Goal: Transaction & Acquisition: Purchase product/service

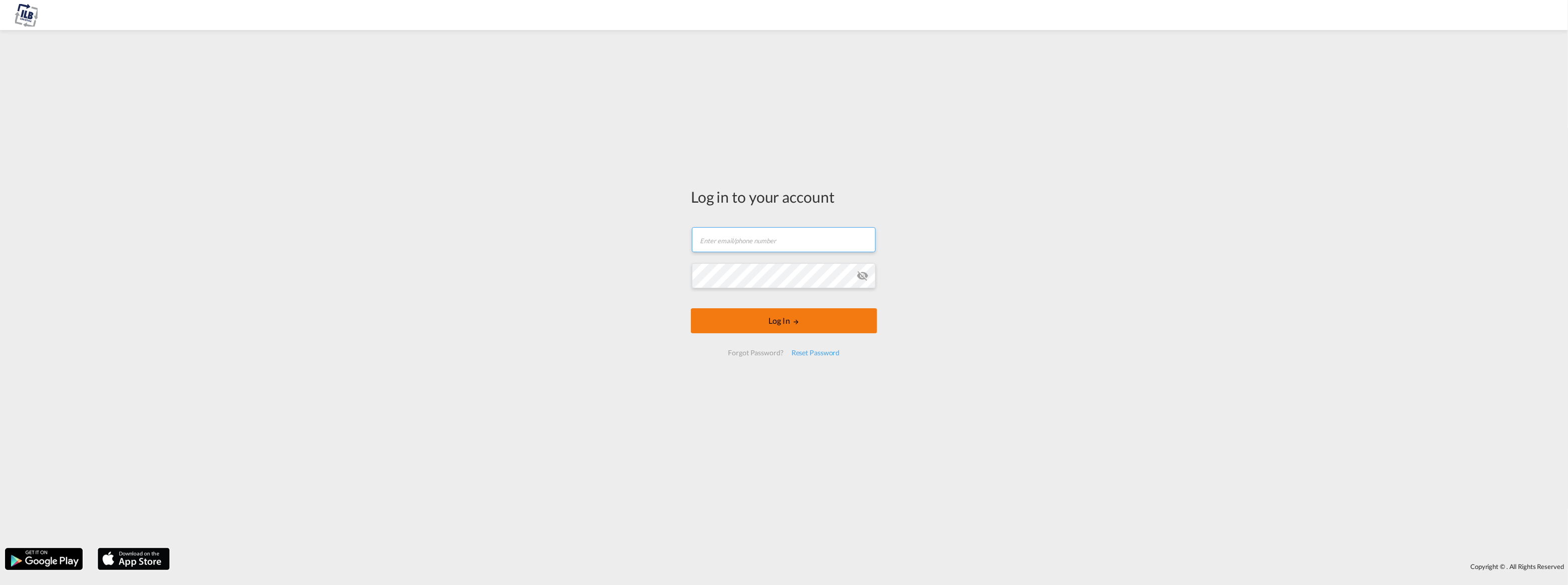
type input "[PERSON_NAME][EMAIL_ADDRESS][DOMAIN_NAME]"
click at [783, 312] on button "Log In" at bounding box center [784, 320] width 186 height 25
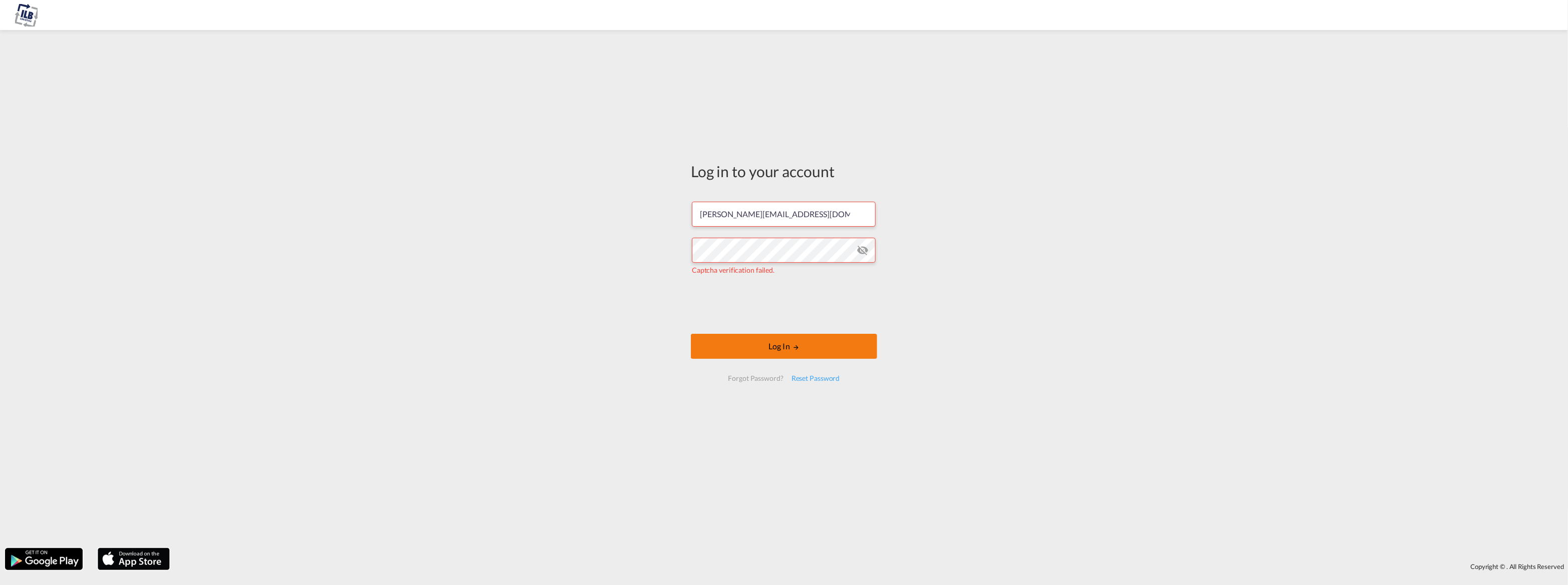
click at [787, 348] on button "Log In" at bounding box center [784, 346] width 186 height 25
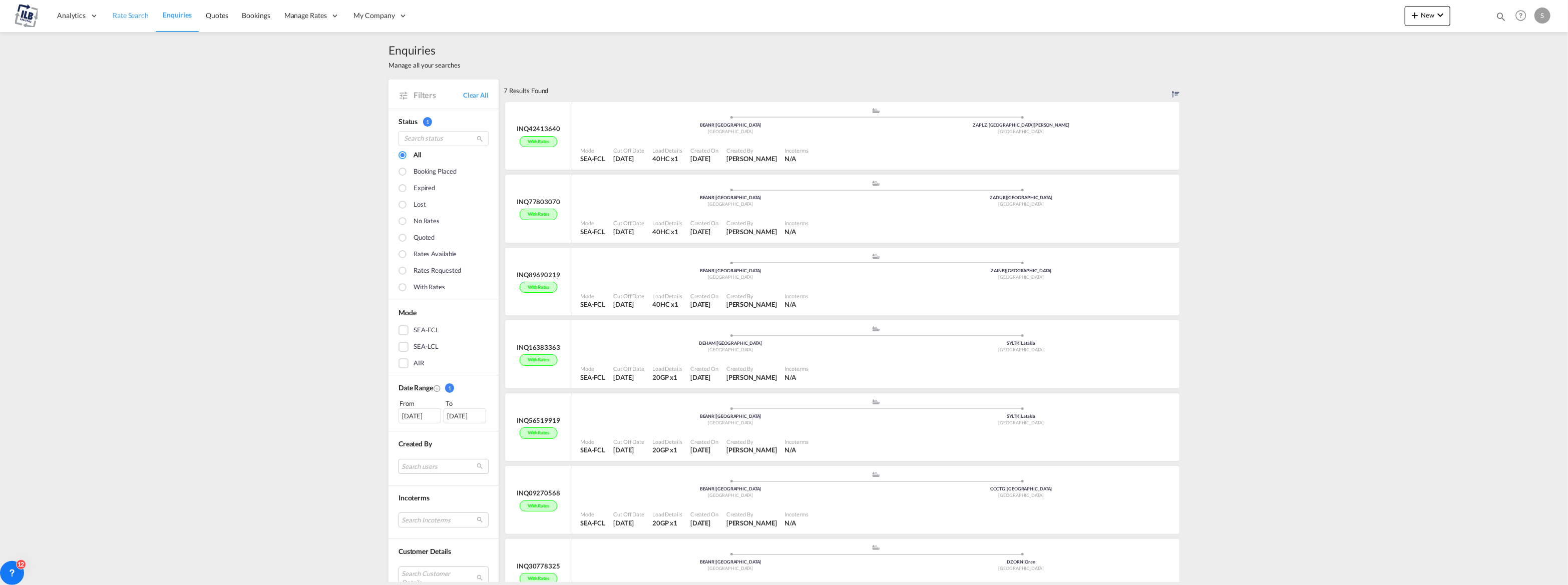
click at [140, 20] on link "Rate Search" at bounding box center [130, 16] width 50 height 32
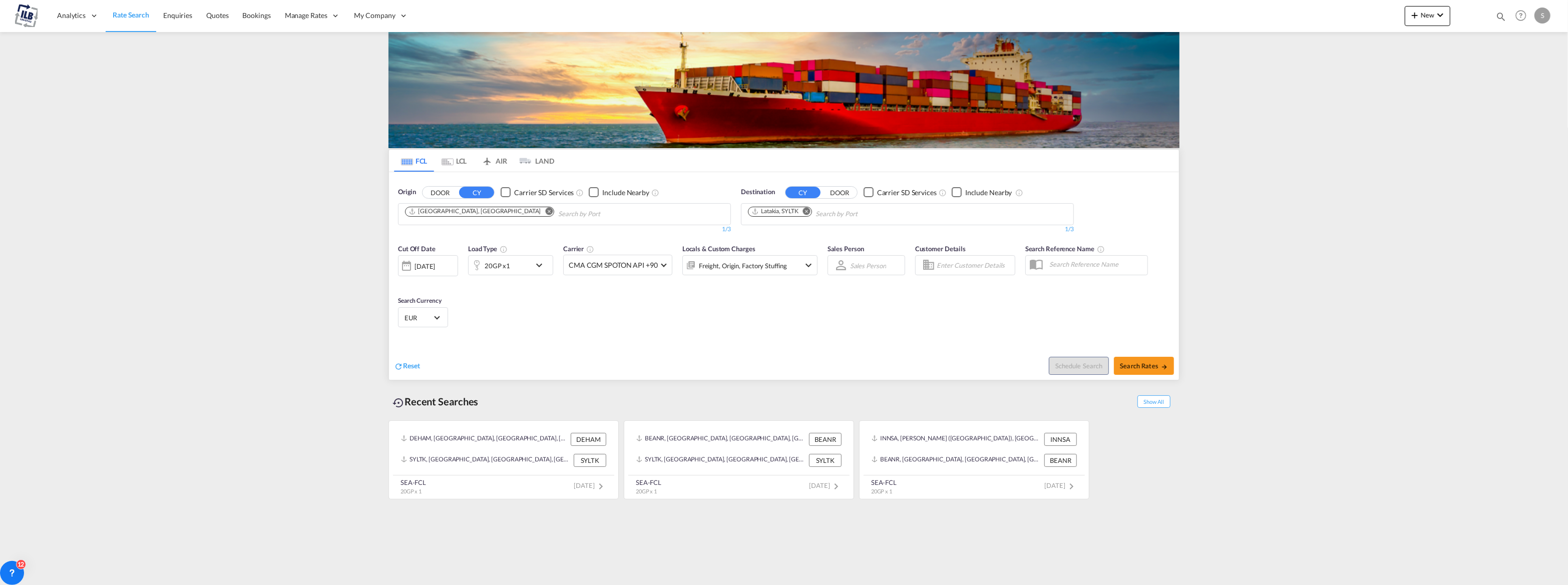
click at [546, 212] on md-icon "Remove" at bounding box center [550, 211] width 8 height 8
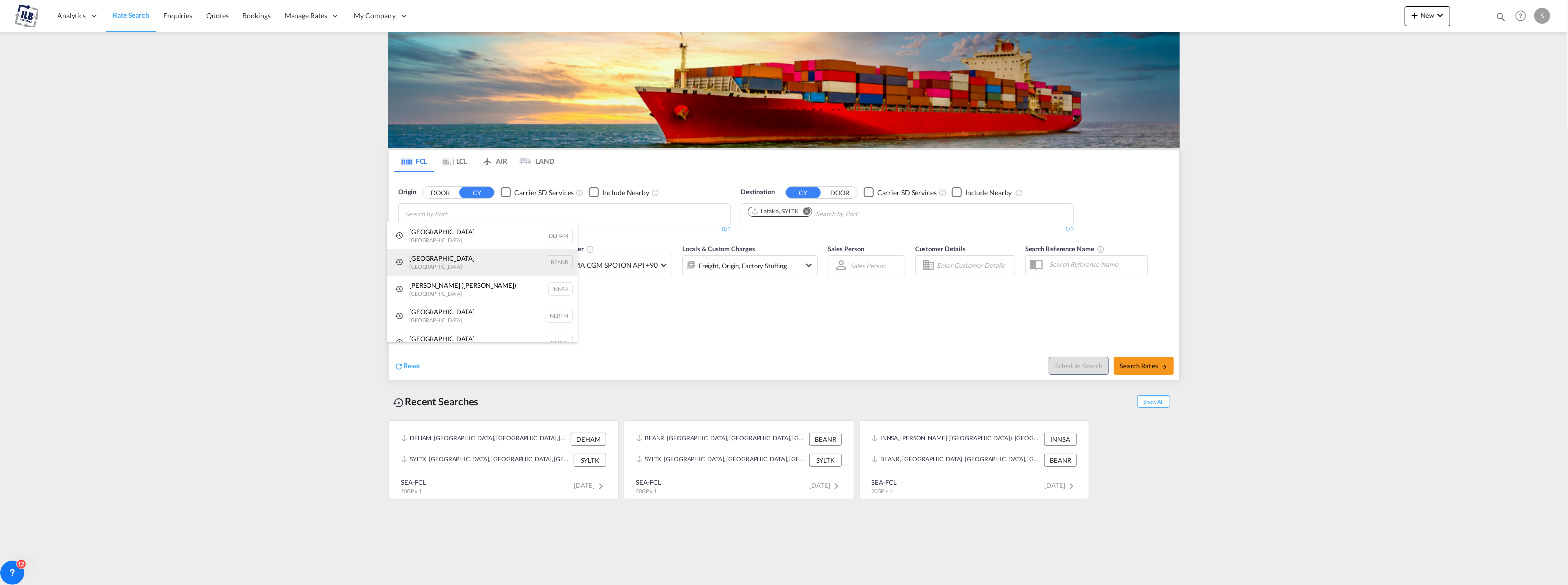
click at [447, 265] on div "Antwerp [GEOGRAPHIC_DATA] BEANR" at bounding box center [483, 262] width 190 height 27
click at [807, 211] on md-icon "Remove" at bounding box center [807, 211] width 8 height 8
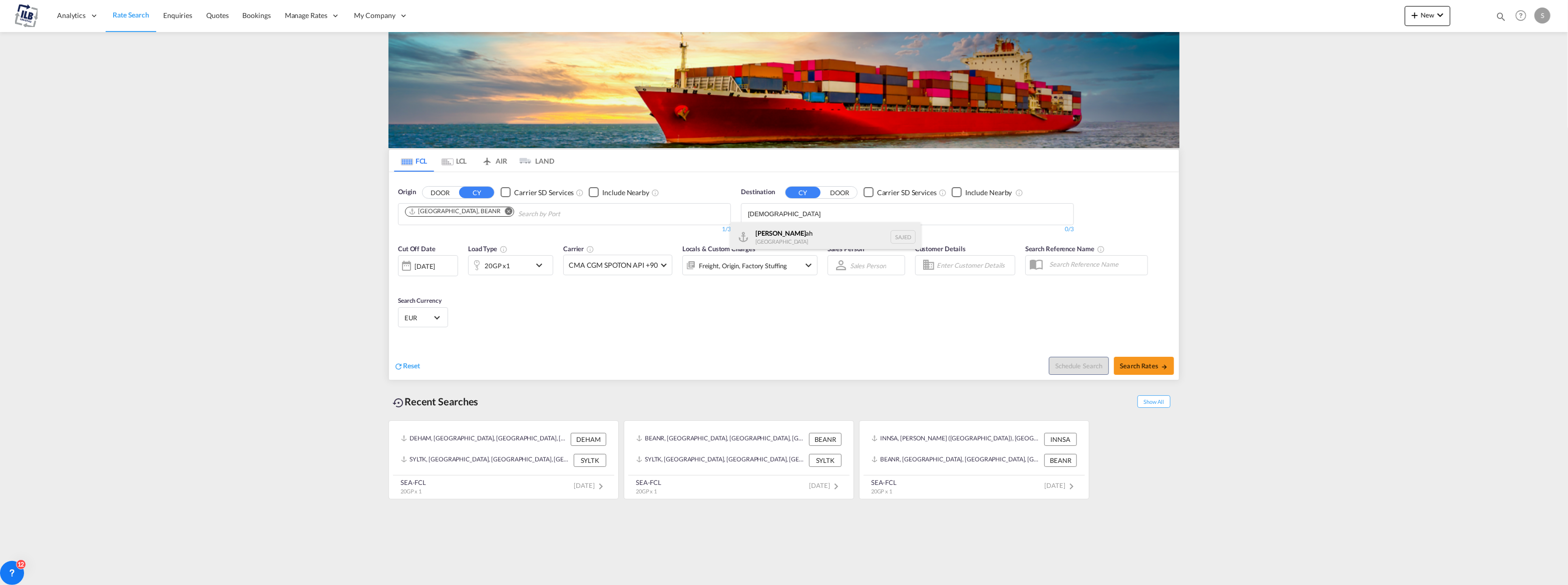
type input "[DEMOGRAPHIC_DATA]"
click at [790, 228] on div "[DEMOGRAPHIC_DATA] ah [GEOGRAPHIC_DATA] SAJED" at bounding box center [825, 237] width 190 height 30
click at [1349, 218] on md-content "Analytics Reports Dashboard Rate Search Enquiries Quotes Bookings" at bounding box center [784, 292] width 1568 height 585
click at [283, 283] on md-content "Analytics Reports Dashboard Rate Search Enquiries Quotes Bookings" at bounding box center [784, 292] width 1568 height 585
click at [846, 211] on body "Analytics Reports Dashboard Rate Search Enquiries Quotes Bookings" at bounding box center [784, 292] width 1568 height 585
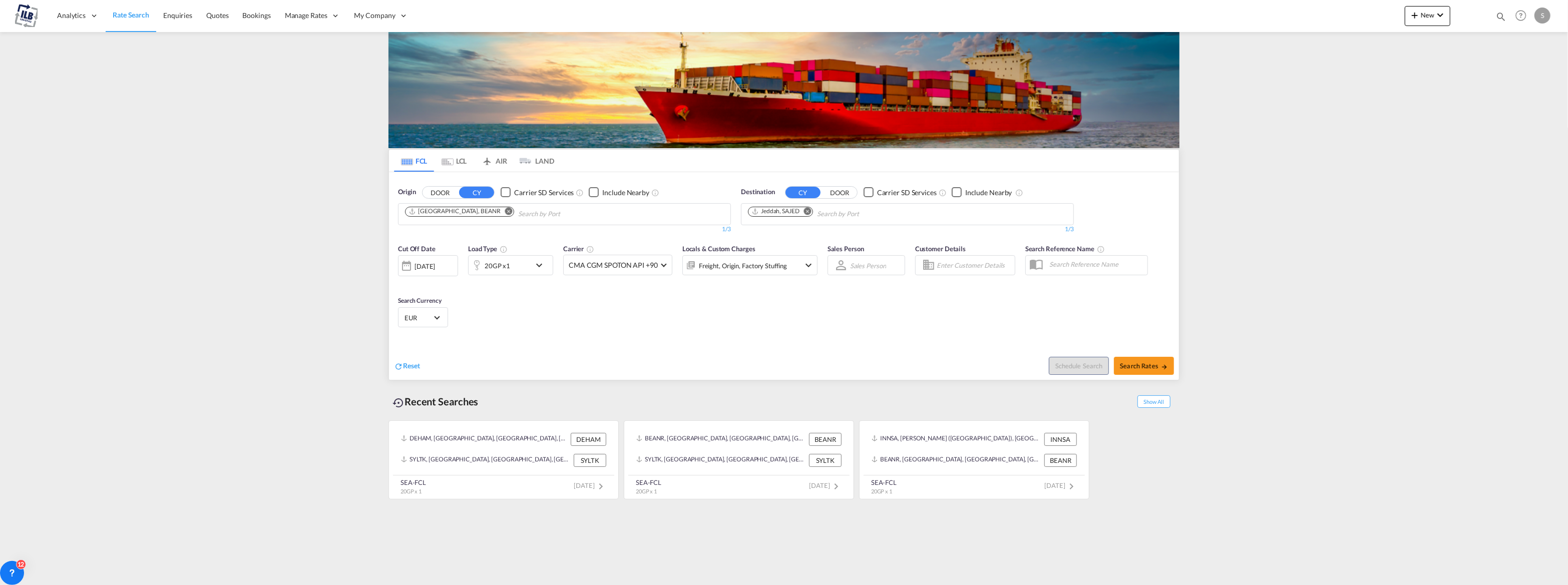
click at [543, 267] on md-icon "icon-chevron-down" at bounding box center [542, 265] width 17 height 12
click at [445, 310] on md-select-value "20GP" at bounding box center [432, 309] width 40 height 17
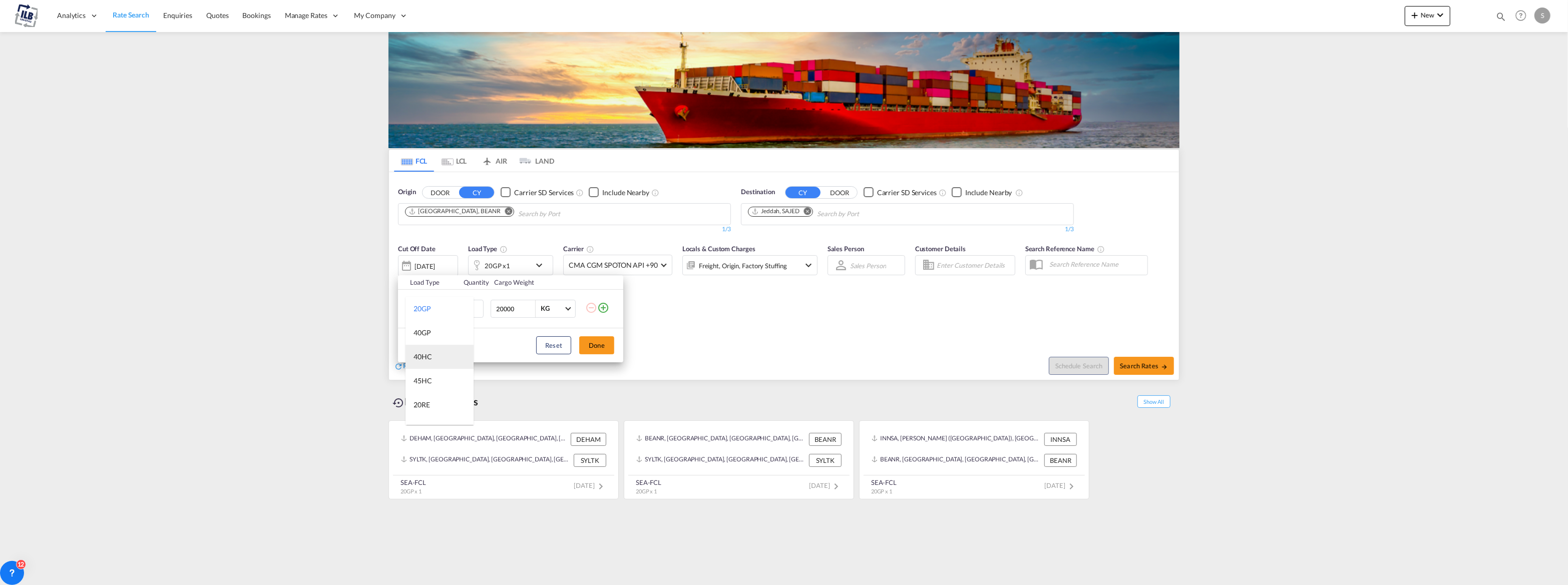
scroll to position [56, 0]
click at [444, 372] on md-option "40RE" at bounding box center [439, 373] width 68 height 24
click at [606, 348] on button "Done" at bounding box center [597, 346] width 35 height 18
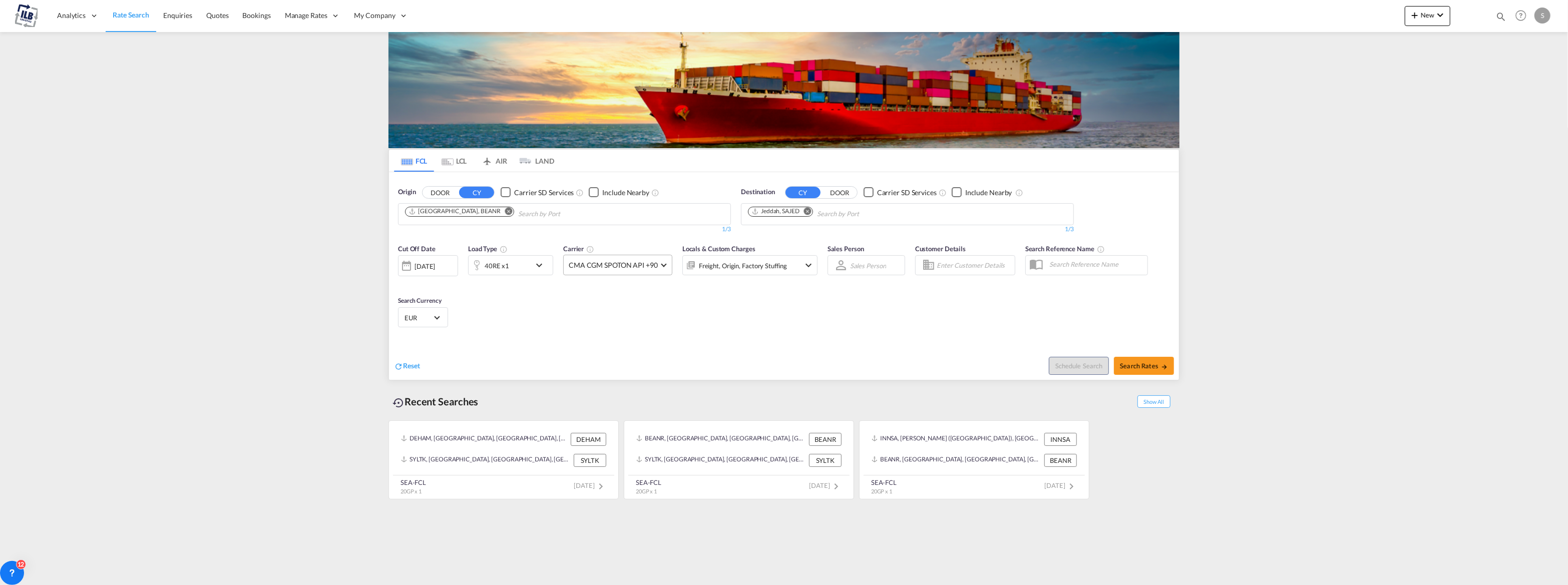
click at [661, 264] on span at bounding box center [664, 264] width 6 height 6
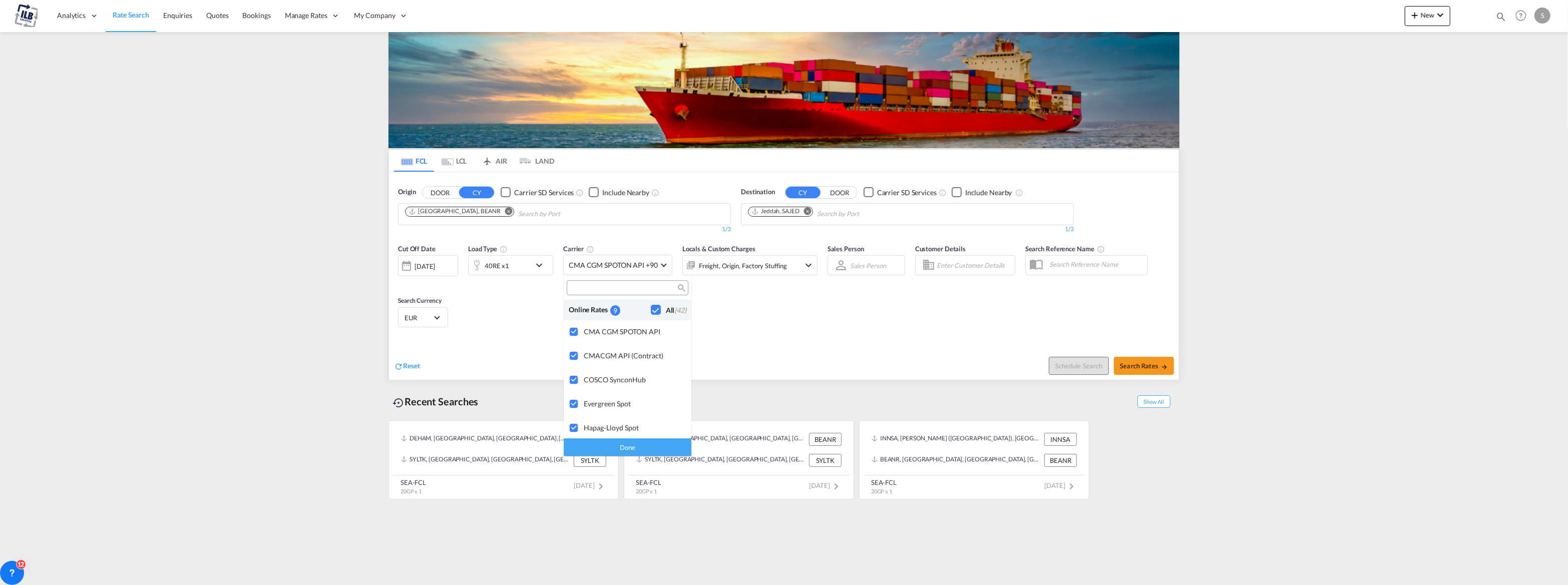
click at [754, 315] on md-backdrop at bounding box center [784, 292] width 1568 height 585
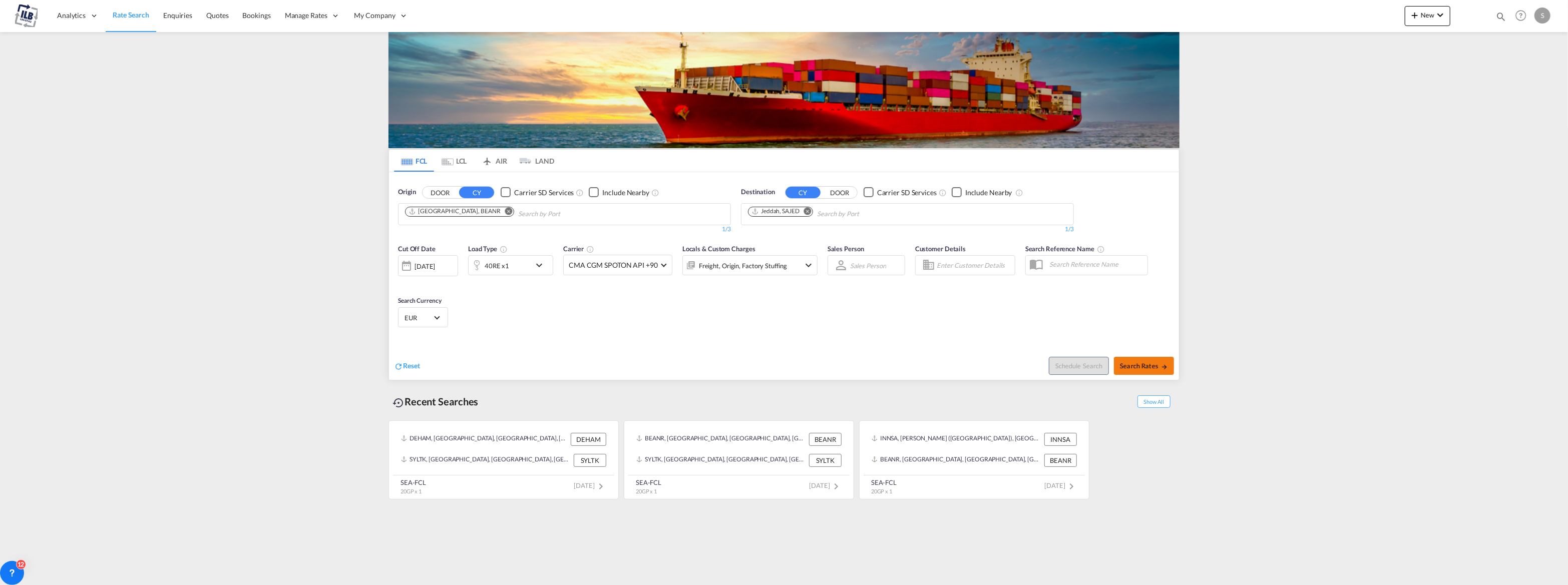
click at [1131, 363] on span "Search Rates" at bounding box center [1144, 366] width 48 height 8
type input "BEANR to SAJED / [DATE]"
